Goal: Task Accomplishment & Management: Use online tool/utility

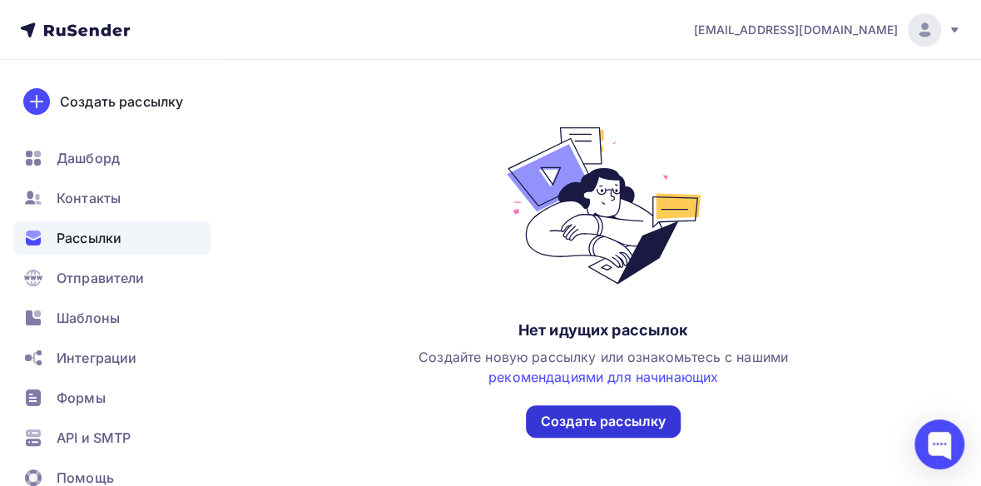
scroll to position [250, 0]
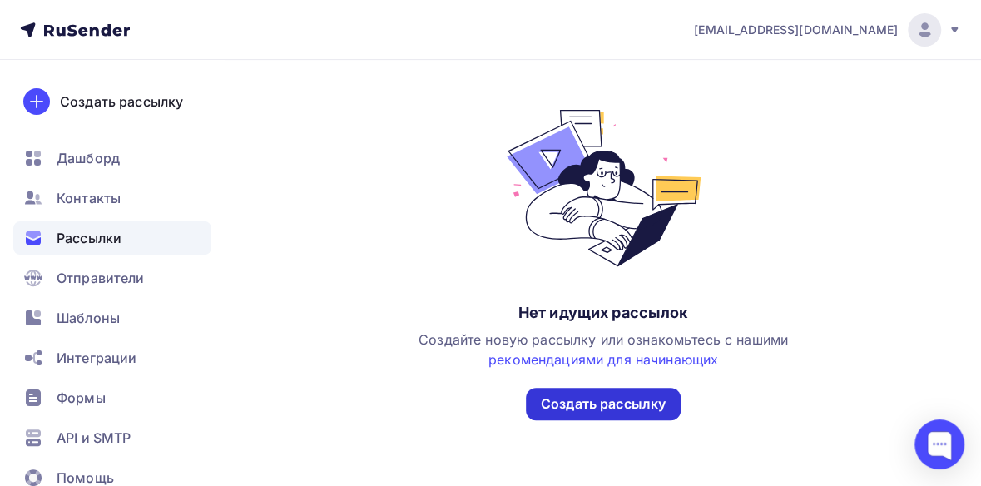
click at [571, 415] on div "Создать рассылку" at bounding box center [603, 404] width 155 height 32
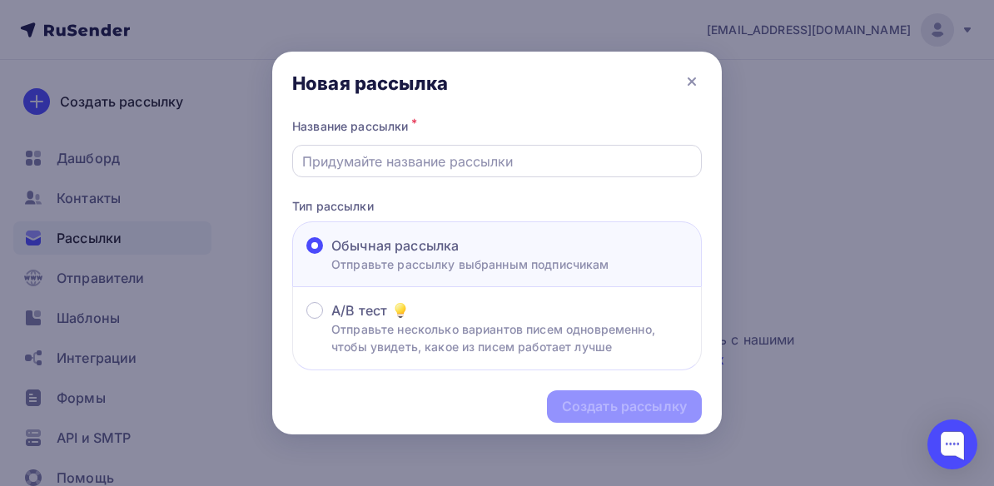
click at [370, 161] on input "text" at bounding box center [497, 161] width 390 height 20
click at [321, 155] on input "text" at bounding box center [497, 161] width 390 height 20
type input "В НАЛИЧИИ Машина мойки ящиков ASP-MMOT-300"
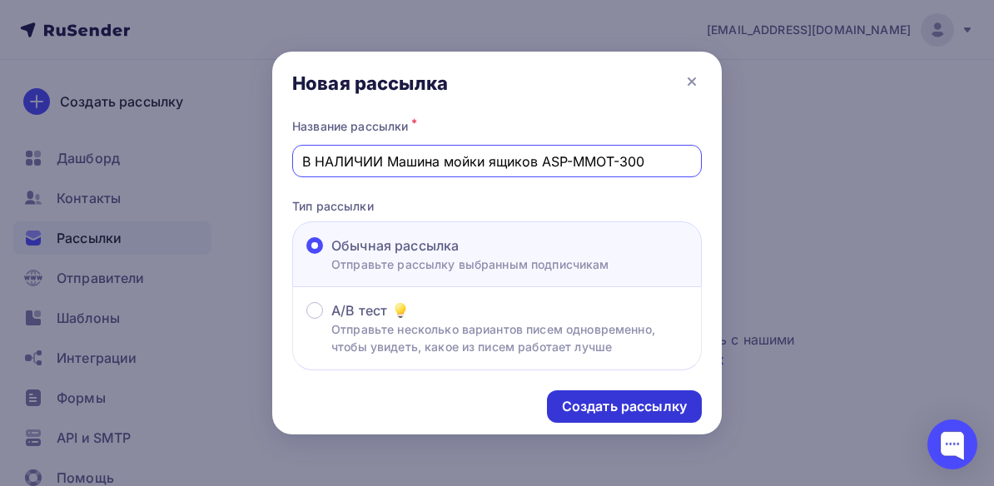
click at [614, 410] on div "Создать рассылку" at bounding box center [624, 406] width 125 height 19
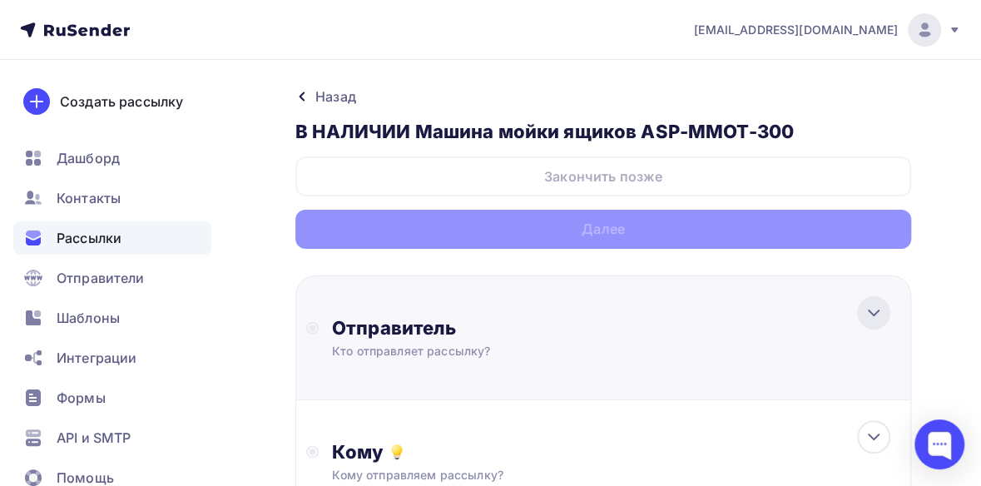
click at [877, 315] on icon at bounding box center [874, 313] width 20 height 20
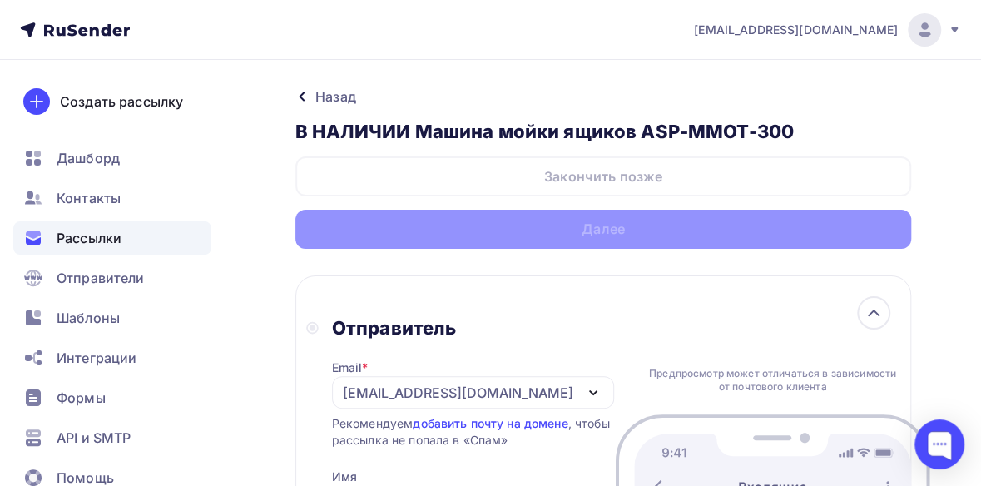
click at [583, 392] on icon "button" at bounding box center [593, 393] width 20 height 20
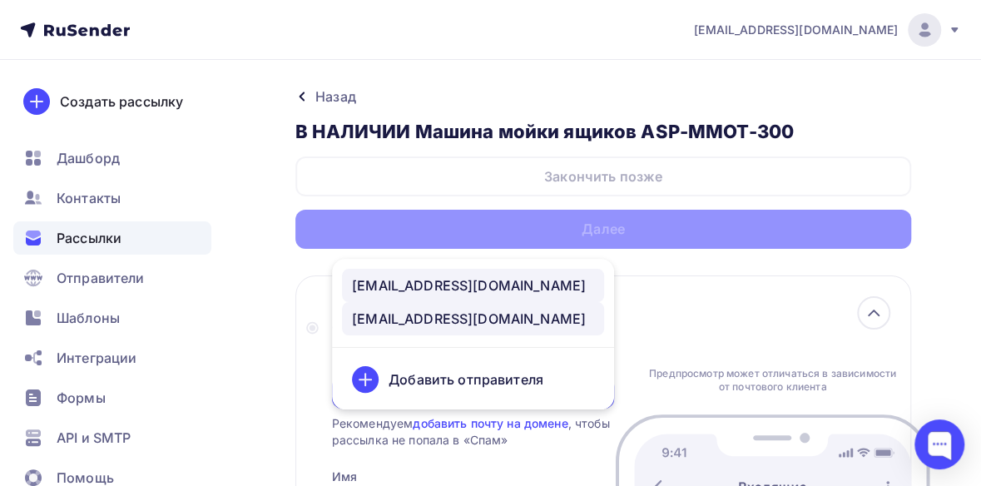
click at [548, 285] on div "[EMAIL_ADDRESS][DOMAIN_NAME]" at bounding box center [473, 285] width 242 height 20
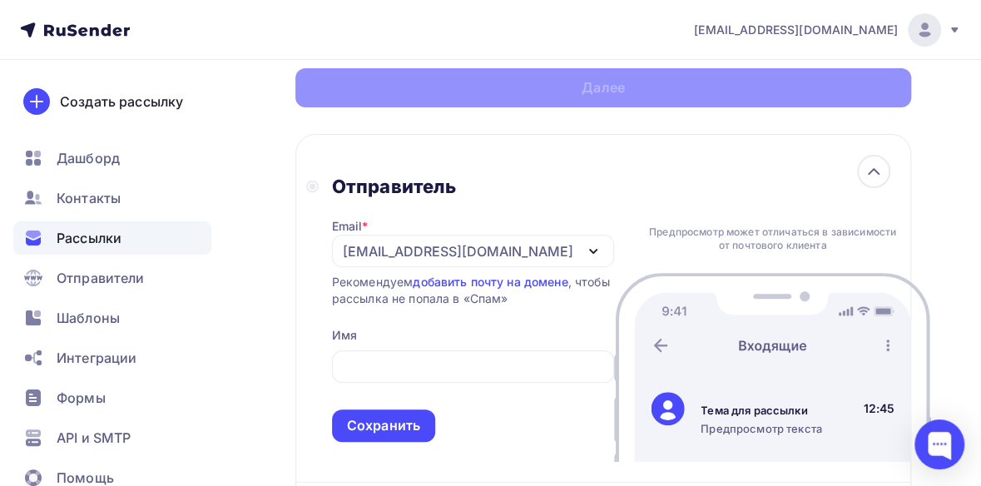
scroll to position [166, 0]
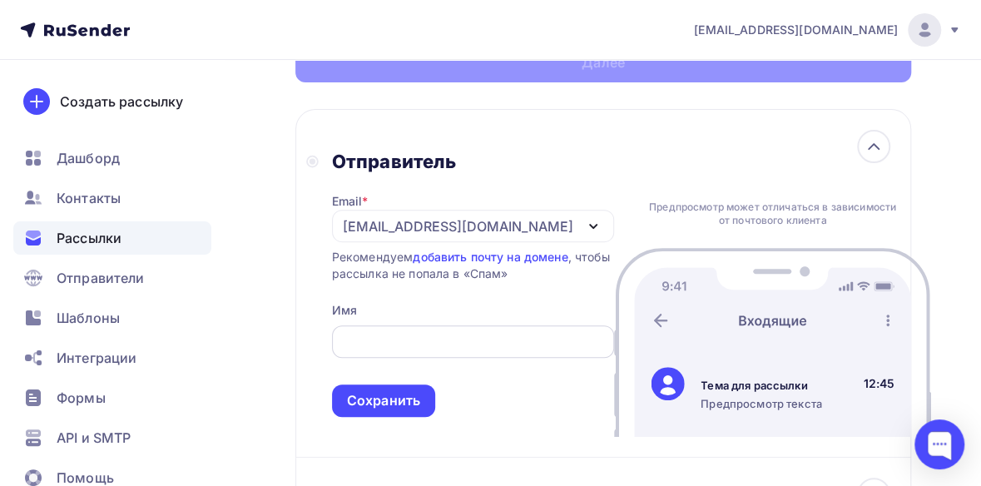
click at [429, 341] on input "text" at bounding box center [472, 342] width 263 height 20
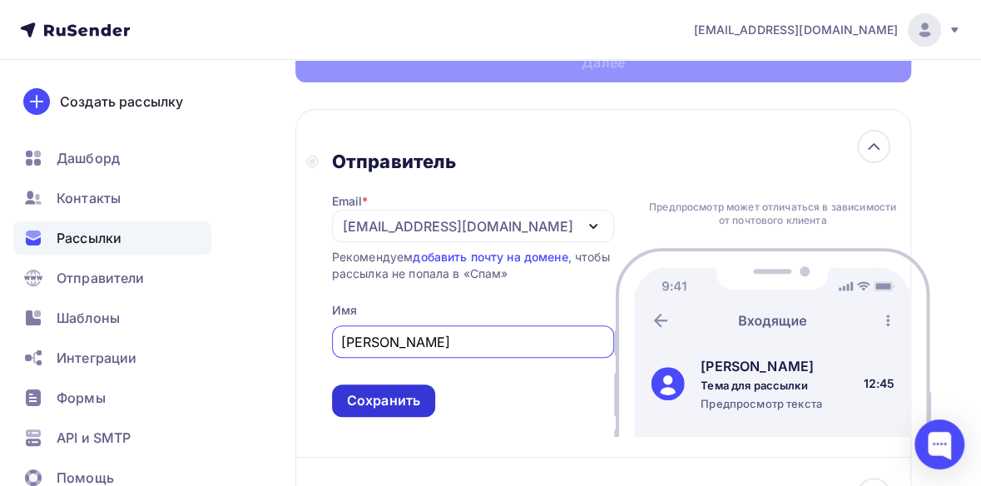
type input "[PERSON_NAME]"
click at [426, 399] on div "Сохранить" at bounding box center [383, 401] width 103 height 32
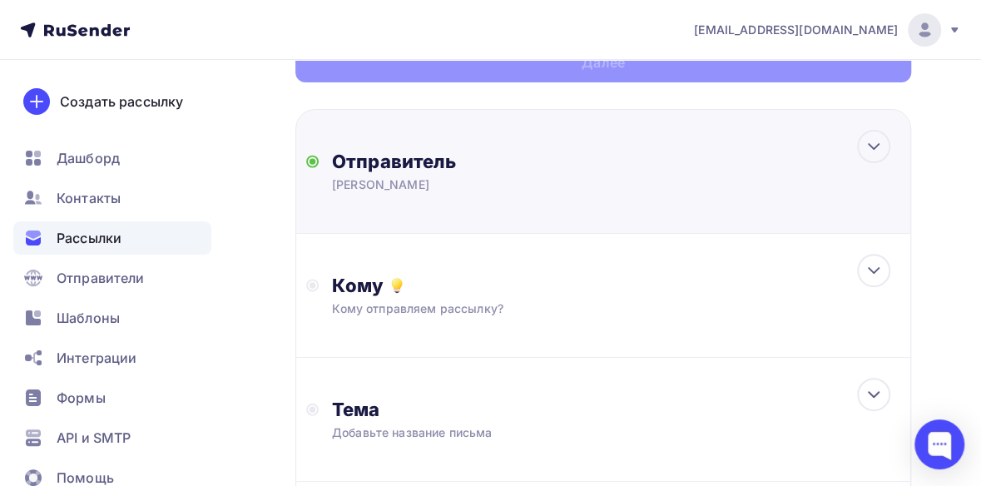
scroll to position [0, 0]
click at [871, 275] on icon at bounding box center [874, 271] width 20 height 20
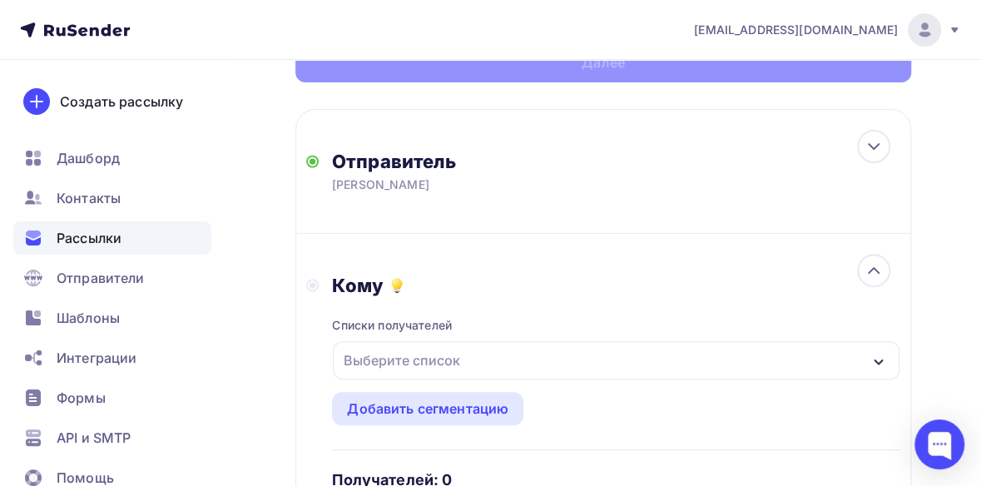
click at [890, 357] on div "Выберите список" at bounding box center [616, 360] width 567 height 38
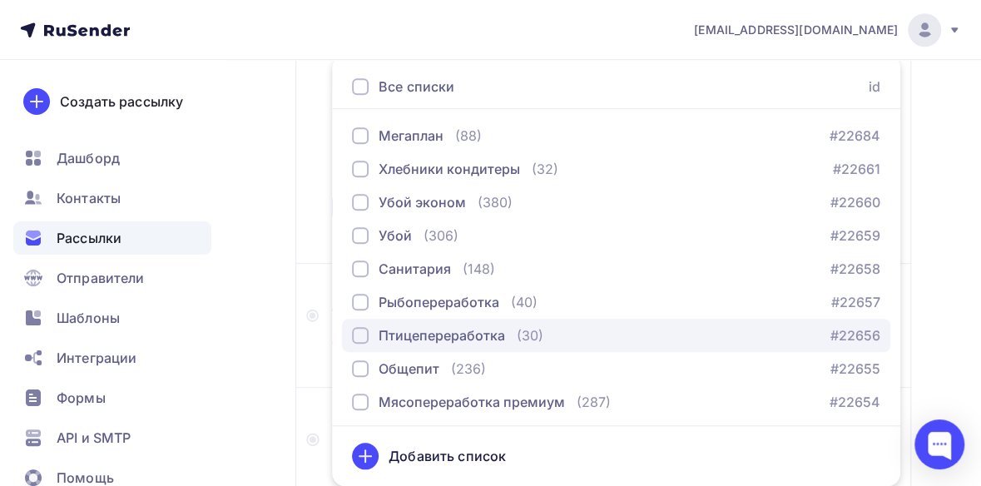
scroll to position [70, 0]
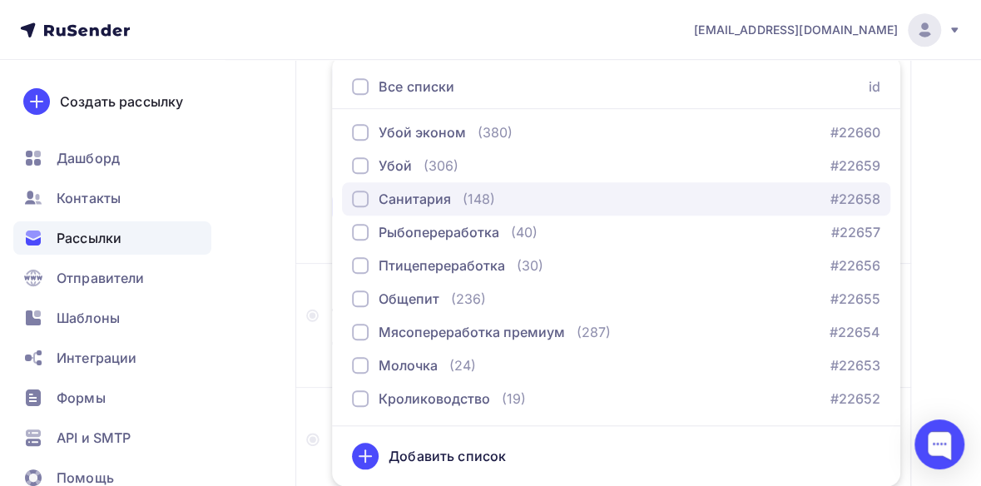
click at [358, 196] on div "button" at bounding box center [360, 199] width 17 height 17
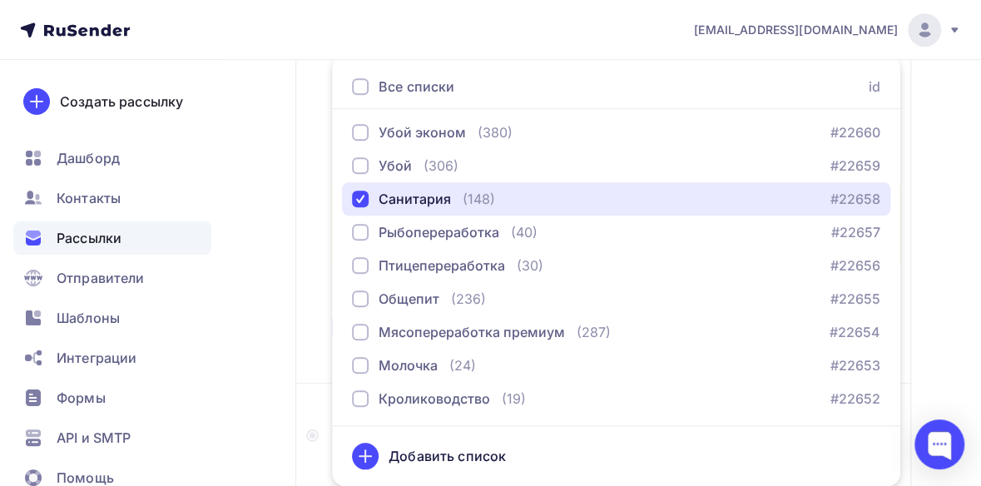
scroll to position [747, 0]
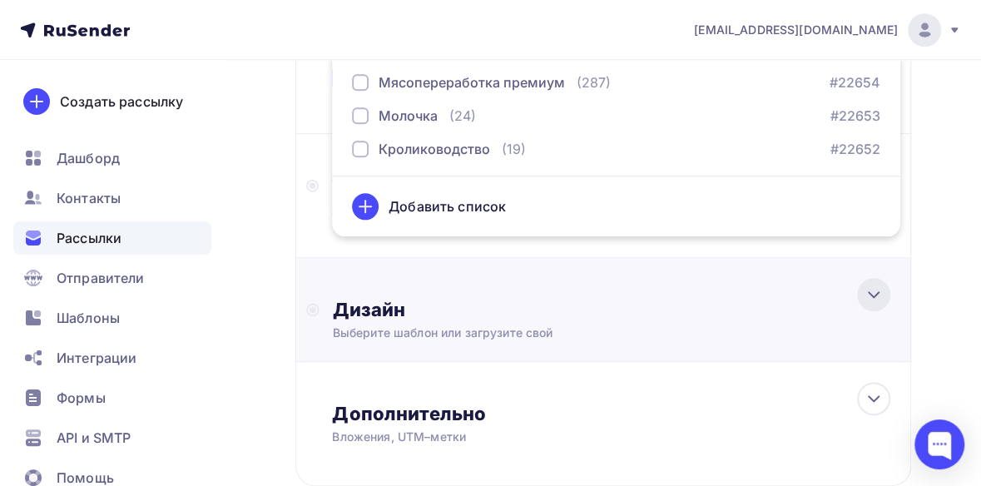
click at [870, 300] on icon at bounding box center [874, 295] width 20 height 20
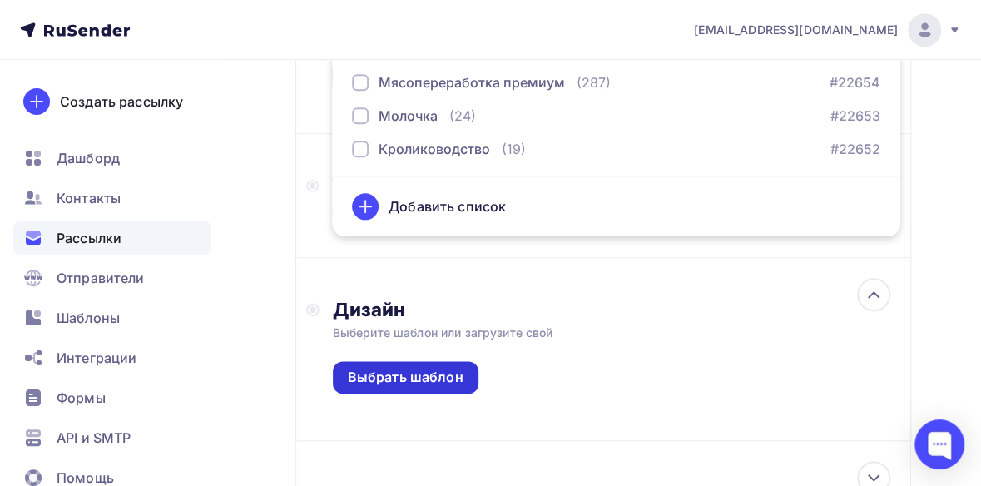
click at [451, 390] on div "Выбрать шаблон" at bounding box center [406, 377] width 146 height 32
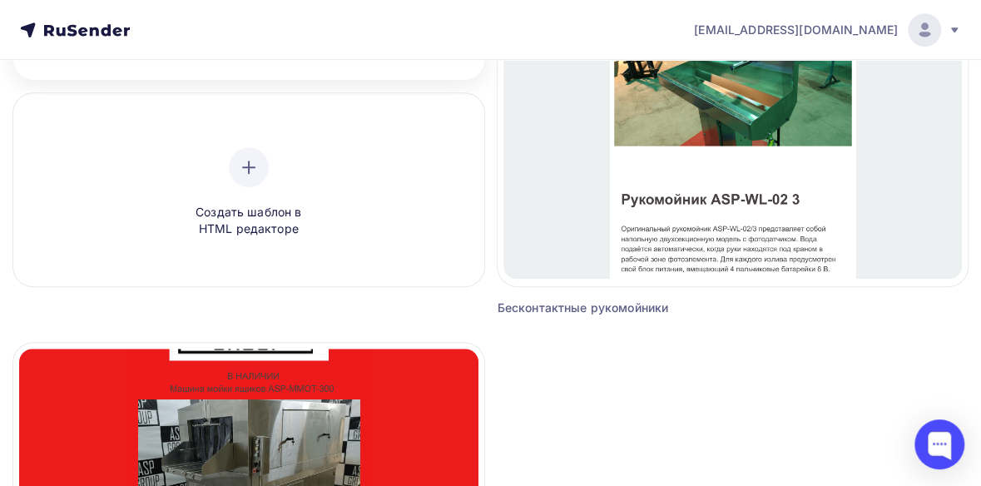
scroll to position [583, 0]
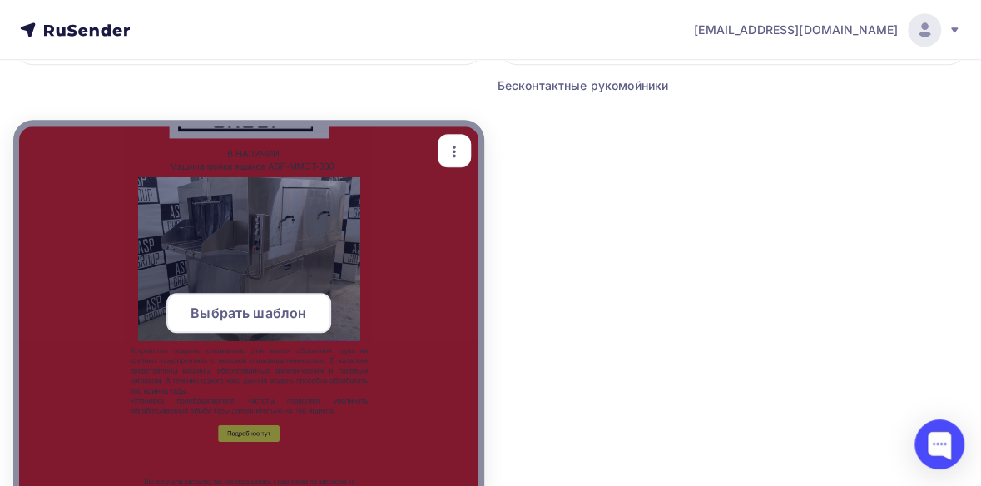
click at [260, 324] on div "Выбрать шаблон" at bounding box center [248, 313] width 165 height 40
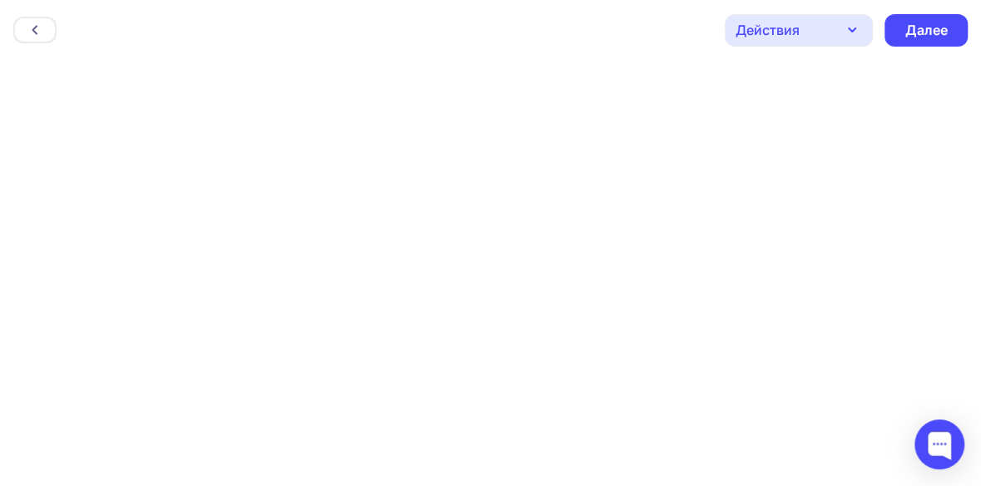
scroll to position [4, 0]
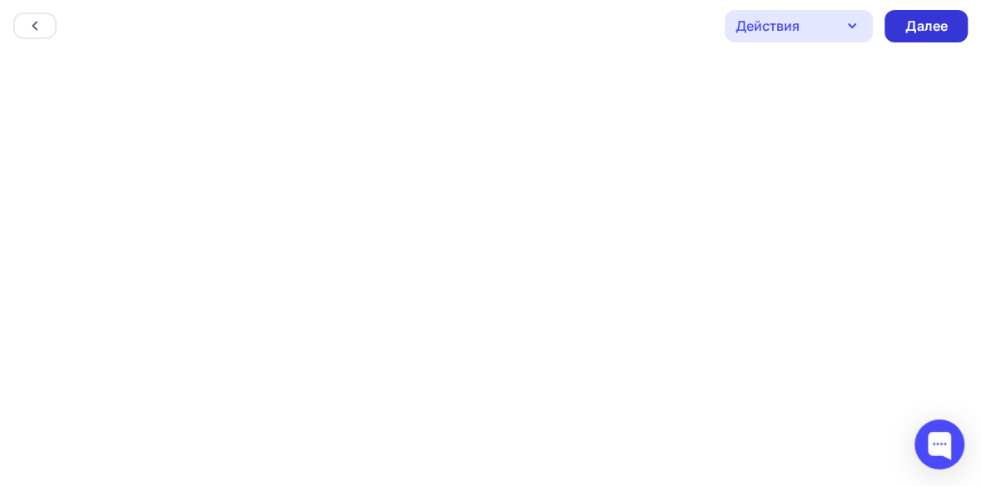
click at [926, 27] on div "Далее" at bounding box center [926, 26] width 43 height 19
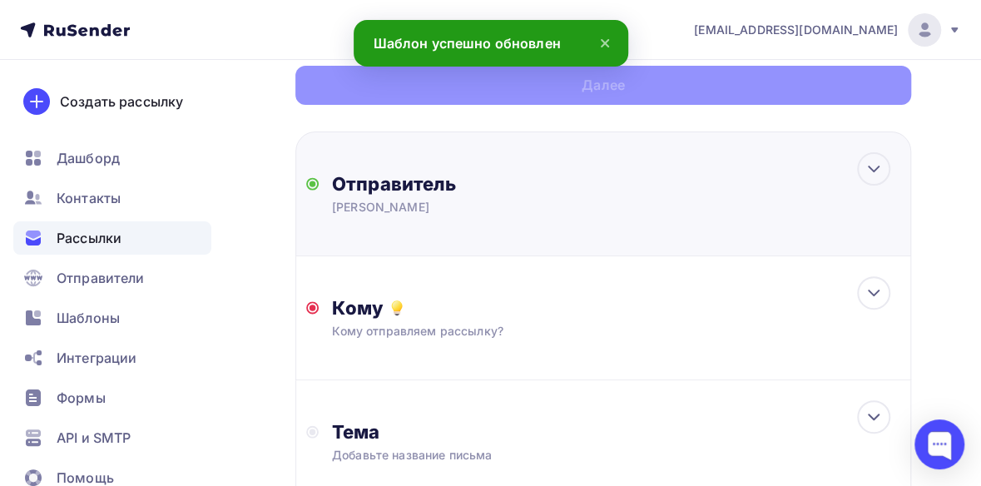
scroll to position [166, 0]
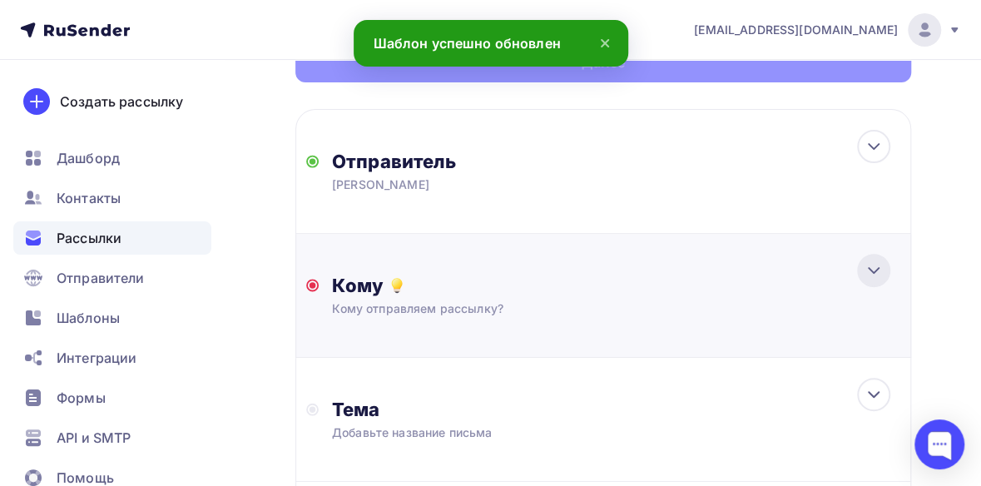
click at [876, 266] on icon at bounding box center [874, 271] width 20 height 20
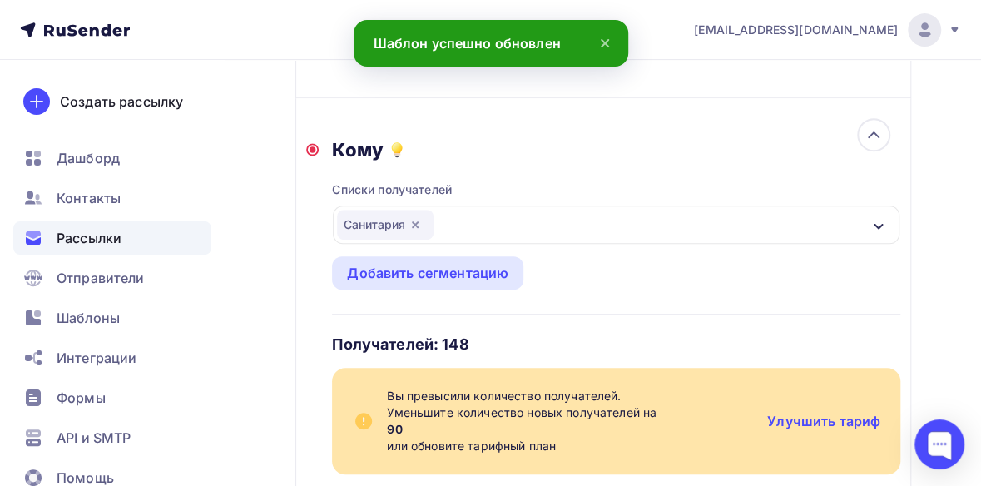
scroll to position [333, 0]
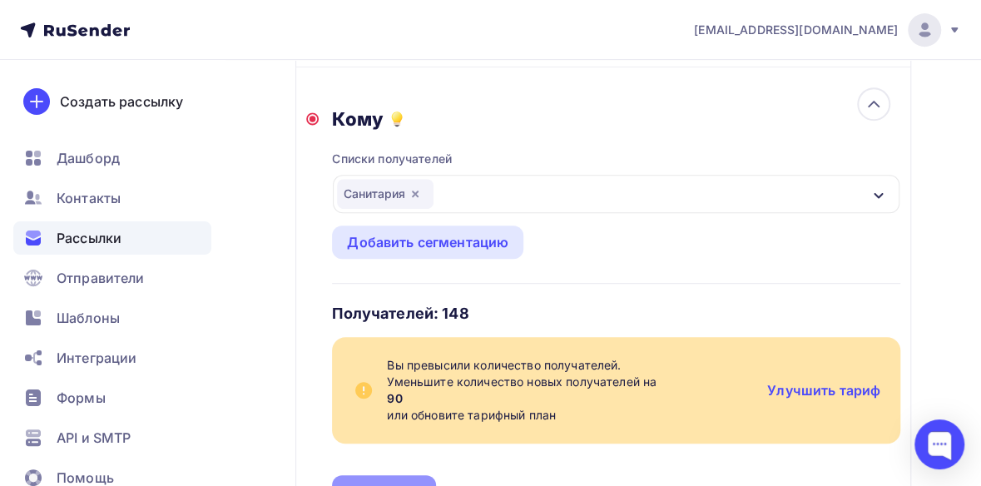
click at [305, 122] on div "Кому Списки получателей [GEOGRAPHIC_DATA] Все списки id Мегаплан (88) #22684 Хл…" at bounding box center [603, 307] width 616 height 481
click at [318, 122] on circle at bounding box center [312, 118] width 11 height 11
click at [420, 192] on icon "button" at bounding box center [415, 193] width 13 height 13
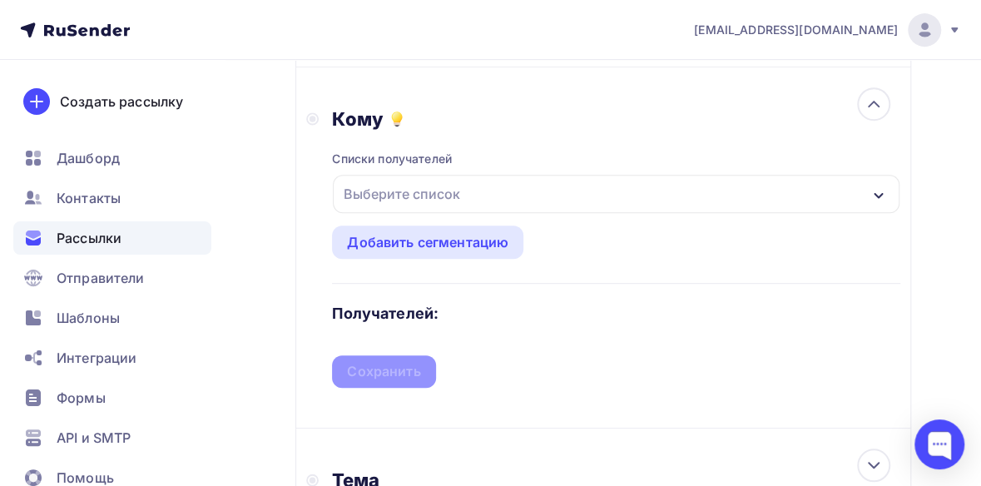
click at [881, 184] on div "button" at bounding box center [878, 194] width 13 height 20
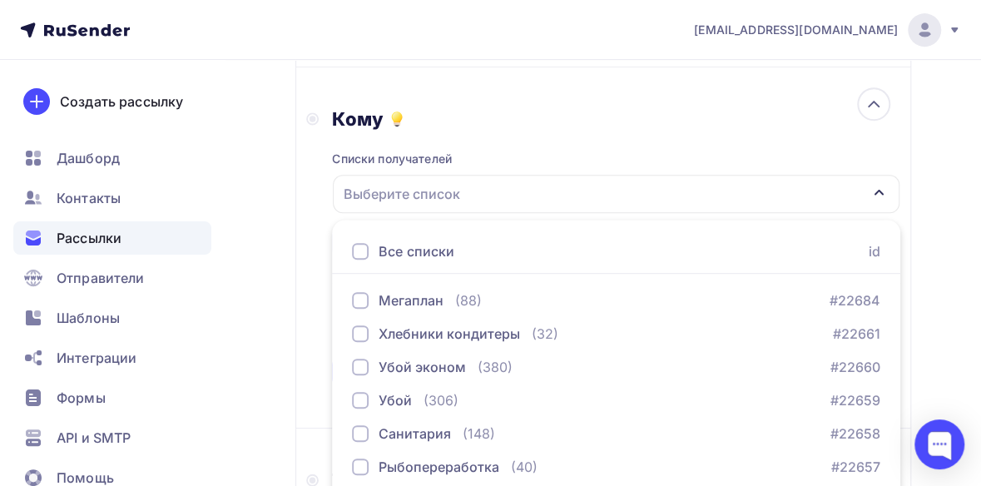
scroll to position [498, 0]
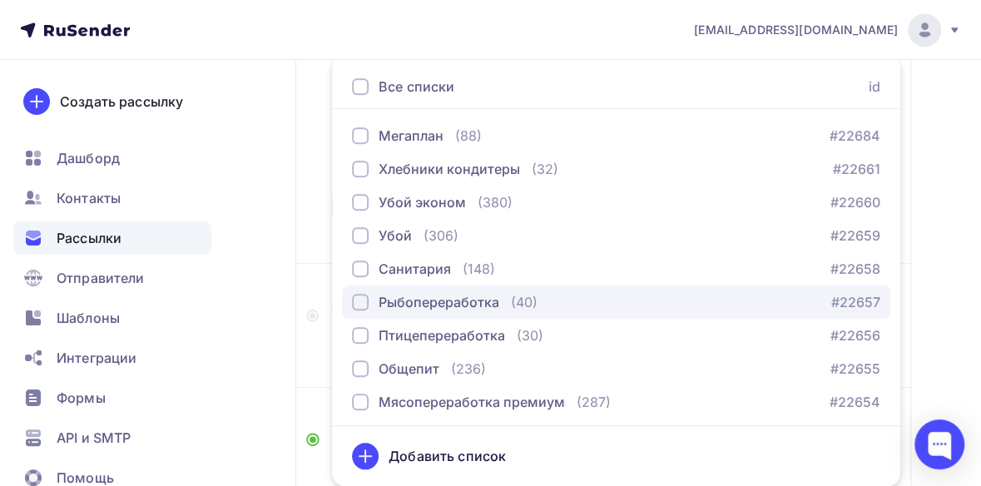
click at [361, 305] on div "button" at bounding box center [360, 302] width 17 height 17
click at [358, 301] on div "button" at bounding box center [360, 302] width 17 height 17
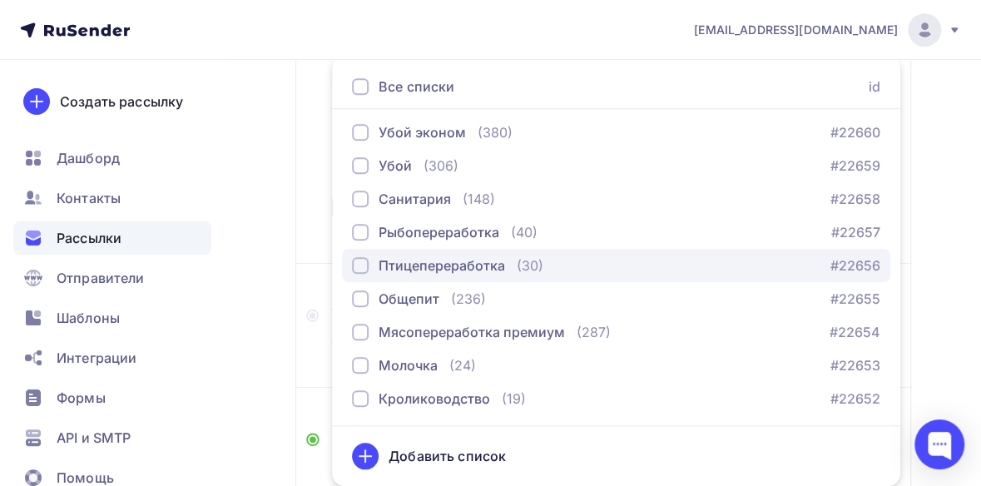
click at [365, 266] on div "button" at bounding box center [360, 265] width 17 height 17
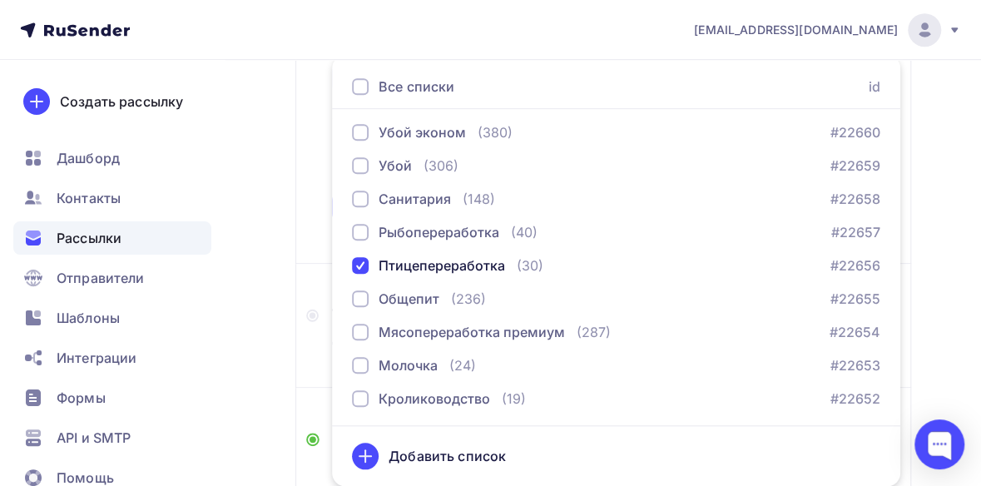
click at [942, 344] on div "Назад В НАЛИЧИИ Машина мойки ящиков ASP-MMOT-300 В НАЛИЧИИ Машина мойки ящиков …" at bounding box center [490, 379] width 981 height 1635
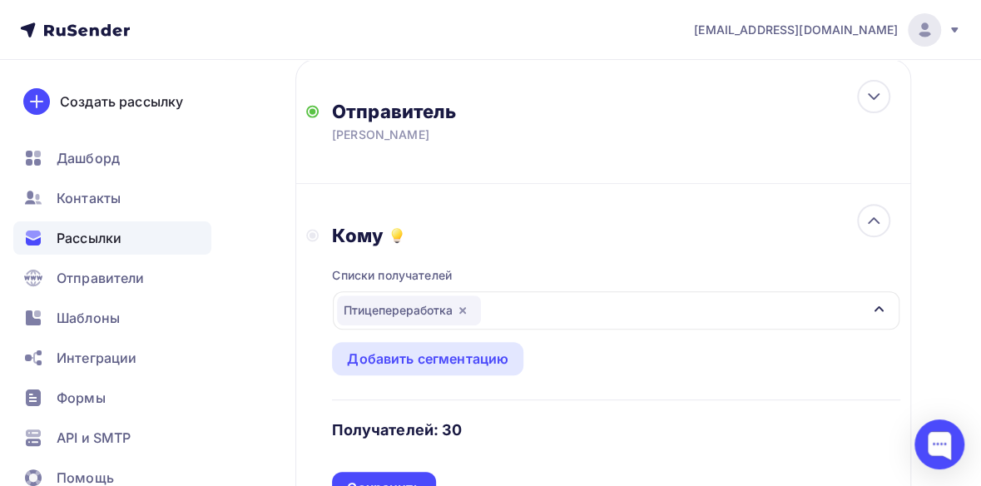
scroll to position [333, 0]
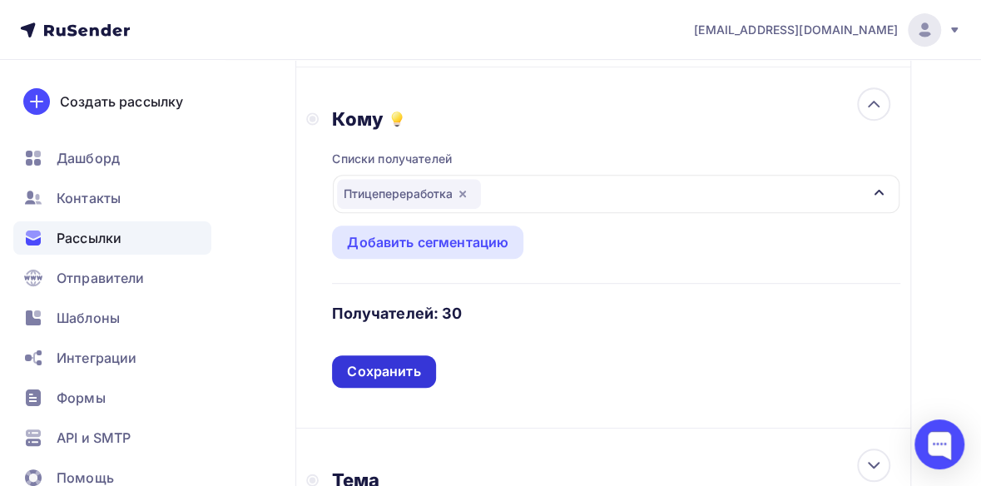
click at [416, 361] on div "Сохранить" at bounding box center [383, 371] width 103 height 32
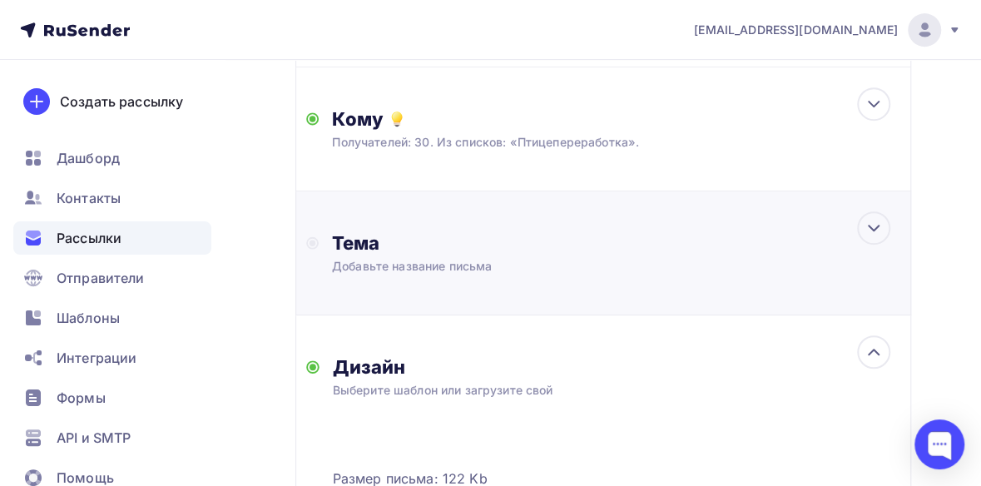
click at [615, 236] on div "Тема" at bounding box center [496, 242] width 329 height 23
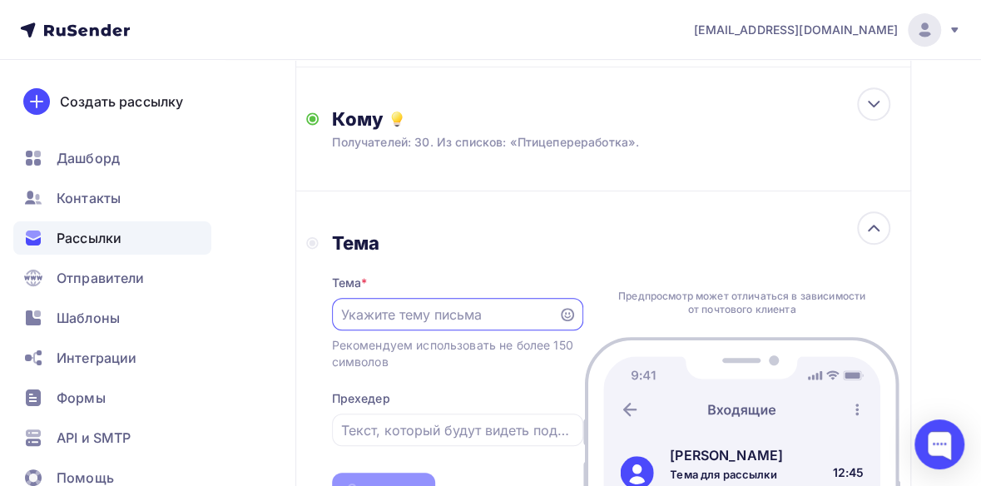
scroll to position [0, 0]
click at [503, 324] on input "text" at bounding box center [444, 315] width 207 height 20
paste input "Vika14082016K"
type input "V"
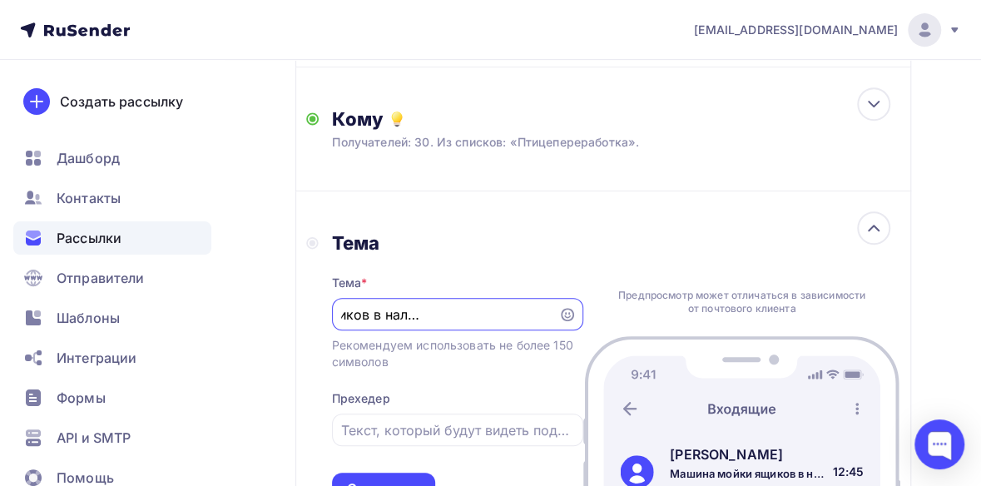
click at [428, 315] on input "Машина мойки ящиков в наличии ASP-MMOT- 300" at bounding box center [444, 315] width 207 height 20
click at [419, 315] on input "Машина мойки ящиков в наличии ASP-MMOT- 300" at bounding box center [444, 315] width 207 height 20
click at [347, 307] on input "Машина мойки ящиков в наличии ASP-MMOT- 300" at bounding box center [444, 315] width 207 height 20
type input "Машина мойки ящиков в наличии ASP-MMOT- 300"
click at [357, 437] on input "text" at bounding box center [457, 430] width 232 height 20
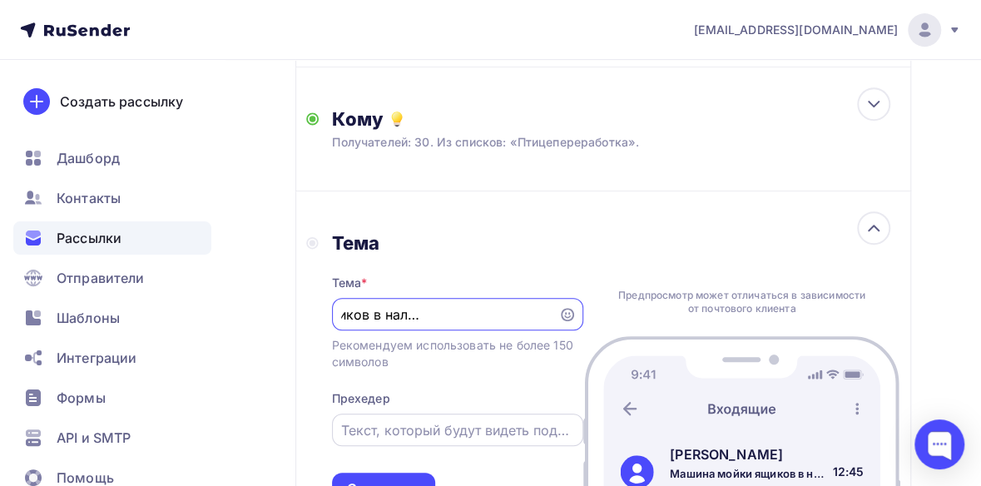
scroll to position [0, 0]
drag, startPoint x: 340, startPoint y: 313, endPoint x: 554, endPoint y: 315, distance: 213.9
click at [554, 315] on div "Машина мойки ящиков в наличии ASP-MMOT- 300" at bounding box center [457, 314] width 251 height 32
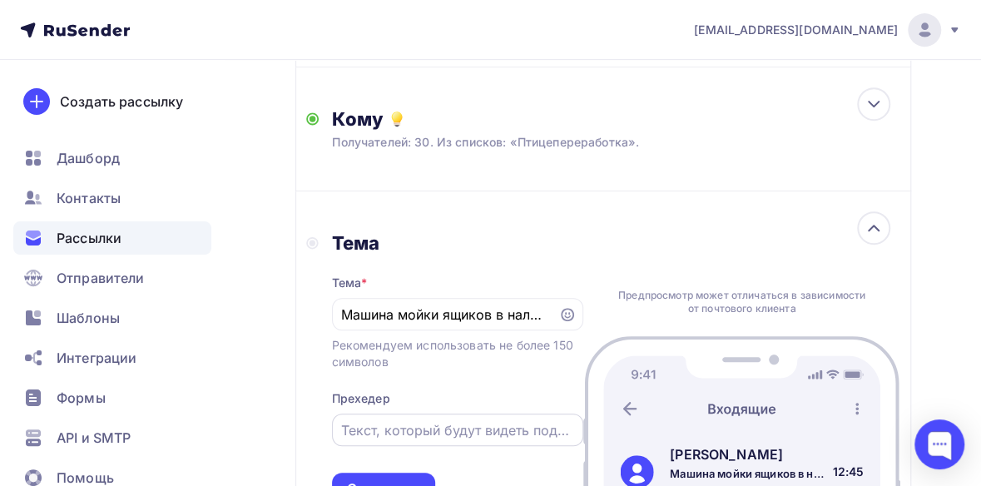
click at [469, 431] on input "text" at bounding box center [457, 430] width 232 height 20
type input "V"
click at [529, 424] on input "Машина мойки ящиков в наличии ASP-MMOT-300" at bounding box center [457, 430] width 232 height 20
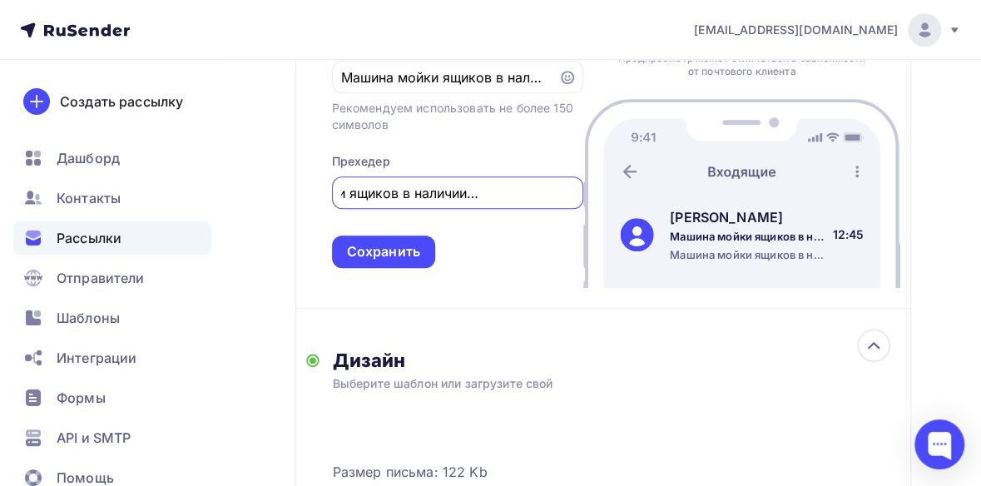
scroll to position [583, 0]
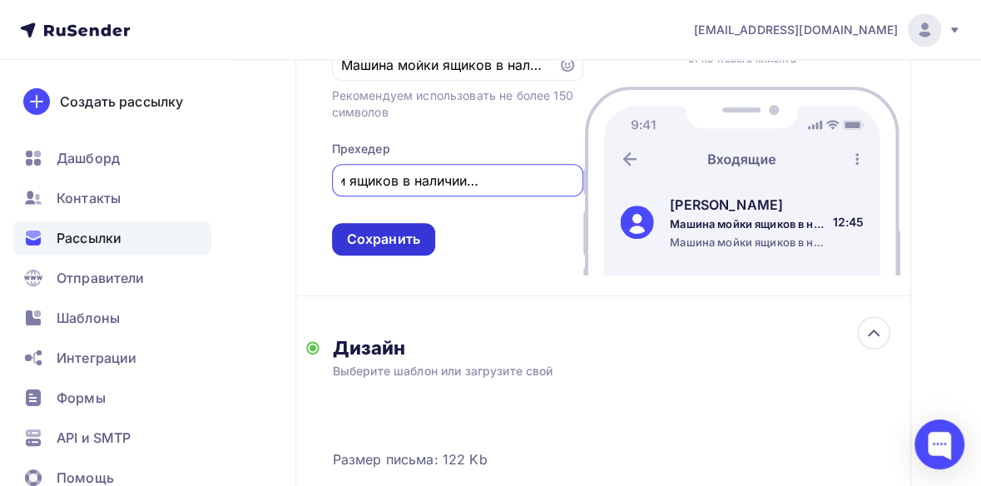
type input "Машина мойки ящиков в наличии ASP-MMOT-300"
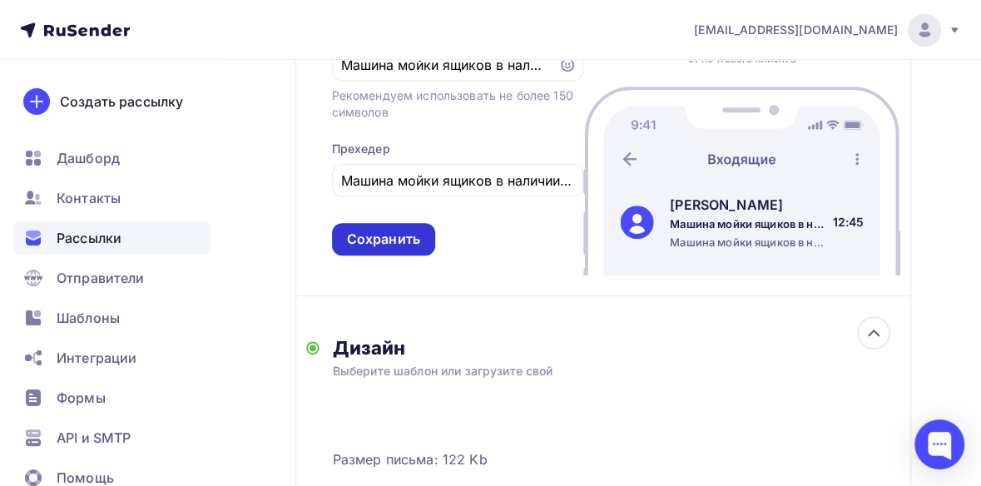
click at [414, 240] on div "Сохранить" at bounding box center [383, 239] width 73 height 19
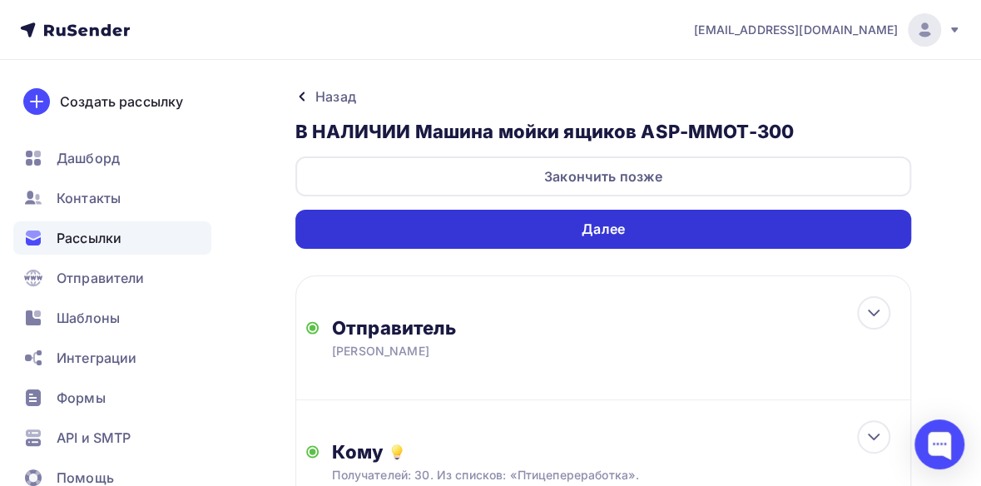
click at [683, 210] on div "Далее" at bounding box center [603, 229] width 616 height 39
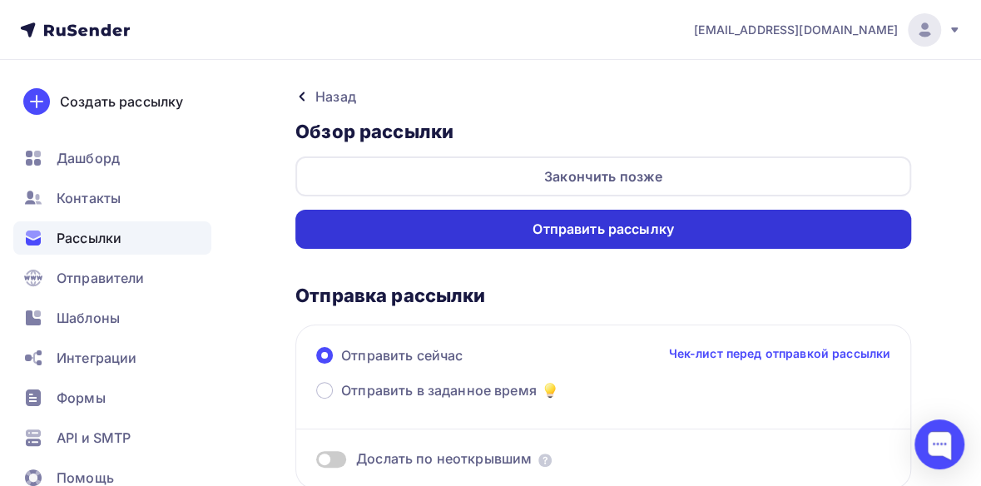
click at [620, 222] on div "Отправить рассылку" at bounding box center [603, 229] width 141 height 19
